Goal: Task Accomplishment & Management: Manage account settings

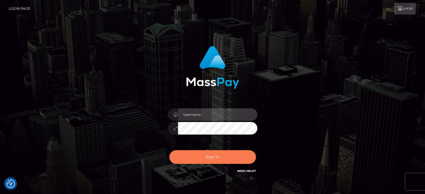
type input "[PERSON_NAME].ace"
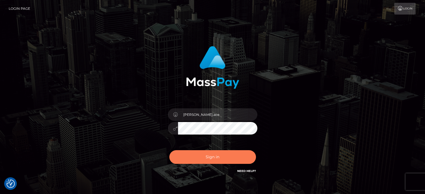
click at [196, 159] on button "Sign in" at bounding box center [212, 157] width 87 height 14
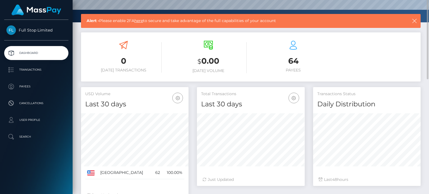
scroll to position [28, 0]
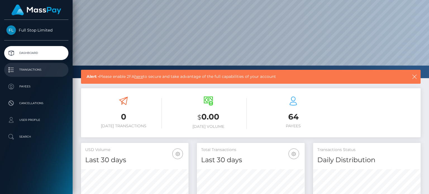
click at [31, 75] on link "Transactions" at bounding box center [36, 70] width 64 height 14
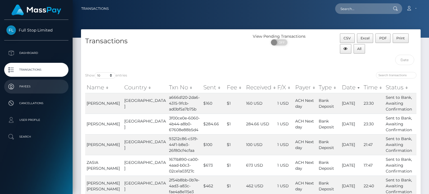
click at [32, 91] on link "Payees" at bounding box center [36, 87] width 64 height 14
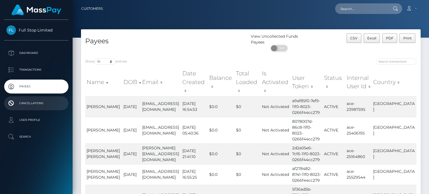
click at [31, 98] on link "Cancellations" at bounding box center [36, 103] width 64 height 14
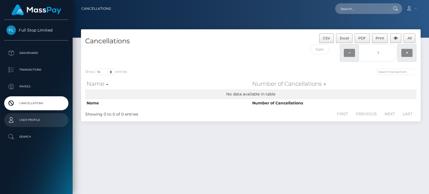
click at [35, 117] on p "User Profile" at bounding box center [36, 120] width 60 height 8
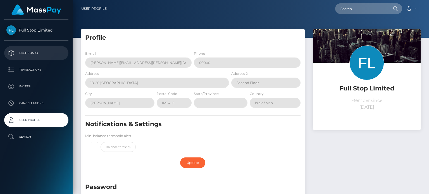
click at [36, 50] on p "Dashboard" at bounding box center [36, 53] width 60 height 8
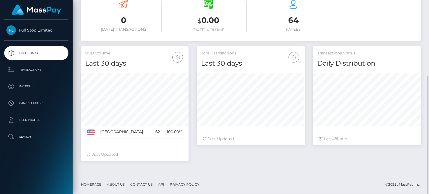
scroll to position [41, 0]
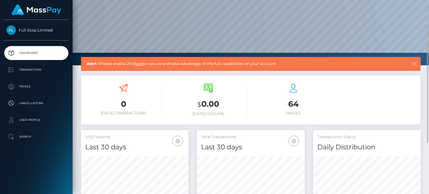
click at [413, 63] on icon "button" at bounding box center [415, 64] width 6 height 6
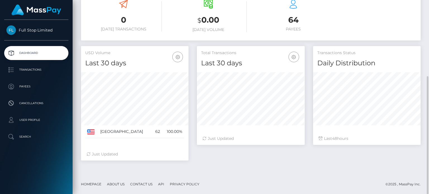
scroll to position [0, 0]
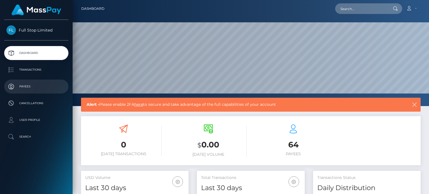
click at [42, 86] on p "Payees" at bounding box center [36, 86] width 60 height 8
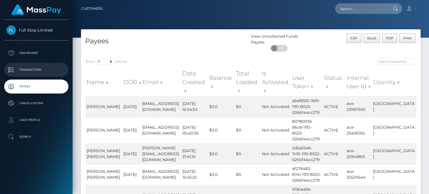
click at [30, 68] on p "Transactions" at bounding box center [36, 70] width 60 height 8
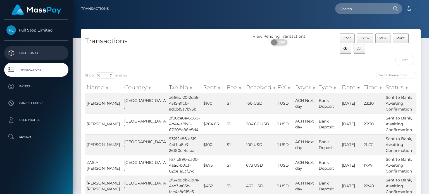
click at [36, 55] on p "Dashboard" at bounding box center [36, 53] width 60 height 8
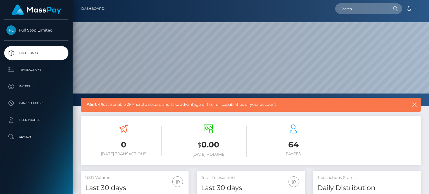
scroll to position [99, 107]
click at [412, 104] on icon "button" at bounding box center [415, 105] width 6 height 6
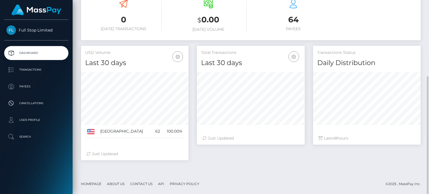
scroll to position [125, 0]
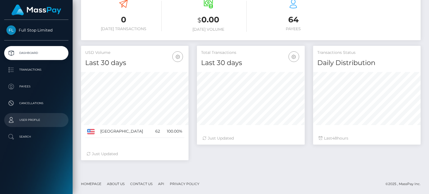
click at [28, 122] on p "User Profile" at bounding box center [36, 120] width 60 height 8
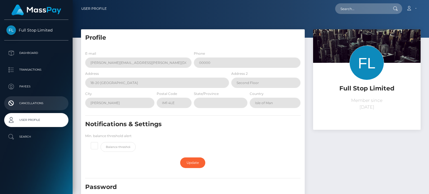
click at [34, 103] on p "Cancellations" at bounding box center [36, 103] width 60 height 8
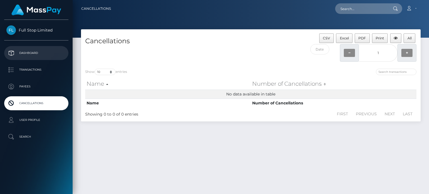
click at [42, 57] on p "Dashboard" at bounding box center [36, 53] width 60 height 8
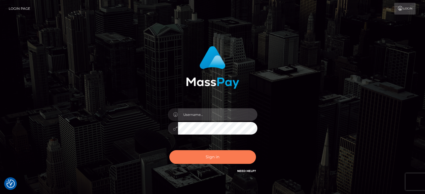
type input "[PERSON_NAME].ace"
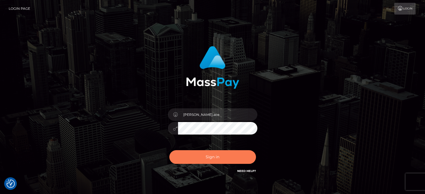
click at [246, 157] on button "Sign in" at bounding box center [212, 157] width 87 height 14
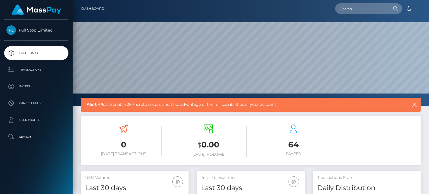
scroll to position [99, 107]
click at [341, 136] on div "0 Today Transactions $ 0.00 Today Volume 64 Payees" at bounding box center [251, 141] width 340 height 42
click at [416, 103] on icon "button" at bounding box center [415, 105] width 6 height 6
click at [415, 10] on link "Account" at bounding box center [411, 9] width 16 height 12
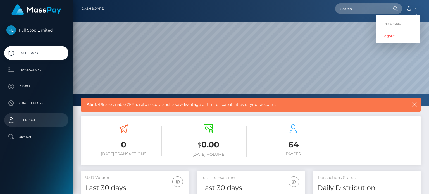
click at [30, 121] on p "User Profile" at bounding box center [36, 120] width 60 height 8
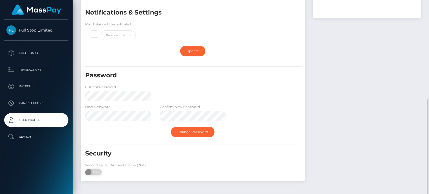
scroll to position [132, 0]
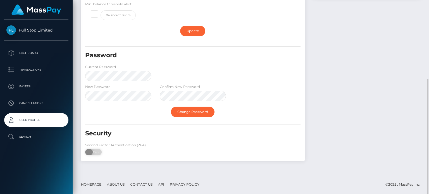
click at [96, 154] on span "OFF" at bounding box center [95, 152] width 14 height 6
checkbox input "true"
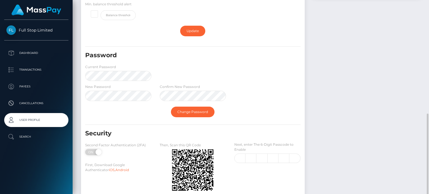
scroll to position [168, 0]
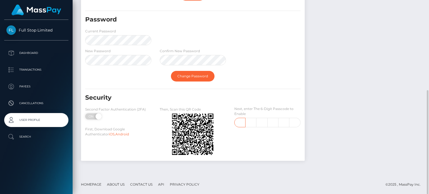
click at [237, 124] on input "text" at bounding box center [239, 122] width 11 height 9
type input "1"
type input "7"
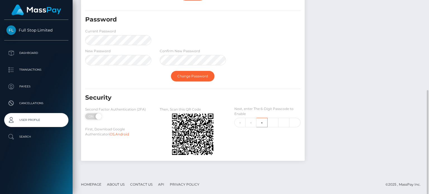
type input "8"
type input "6"
type input "9"
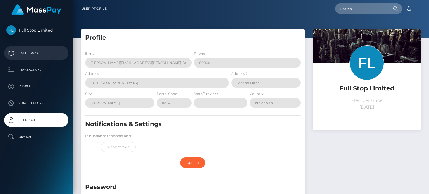
click at [27, 52] on p "Dashboard" at bounding box center [36, 53] width 60 height 8
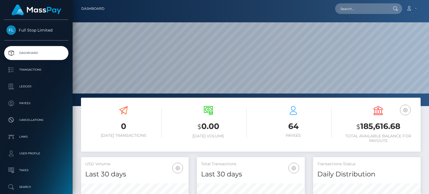
scroll to position [99, 107]
drag, startPoint x: 360, startPoint y: 128, endPoint x: 399, endPoint y: 125, distance: 39.2
click at [399, 125] on h3 "$ 185,616.68" at bounding box center [378, 126] width 77 height 11
copy h3 "185,616.68"
